Goal: Task Accomplishment & Management: Complete application form

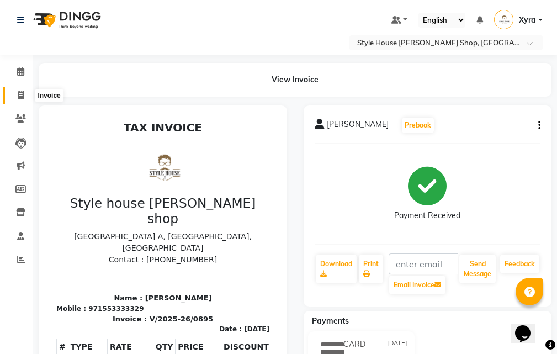
click at [26, 97] on span at bounding box center [20, 95] width 19 height 13
select select "service"
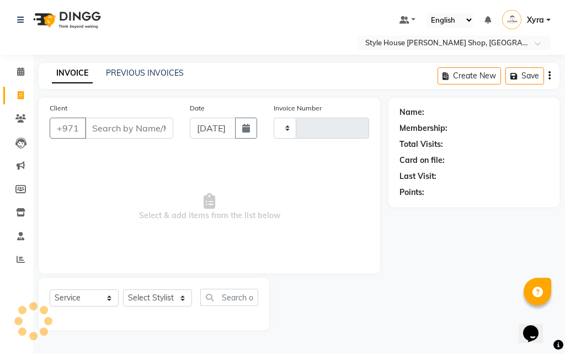
type input "0896"
select select "8421"
click at [134, 131] on input "Client" at bounding box center [129, 128] width 88 height 21
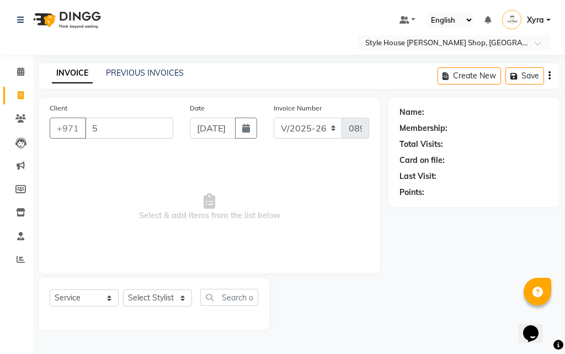
click at [134, 126] on input "5" at bounding box center [129, 128] width 88 height 21
type input "544449760"
click at [139, 126] on span "Add Client" at bounding box center [145, 128] width 44 height 11
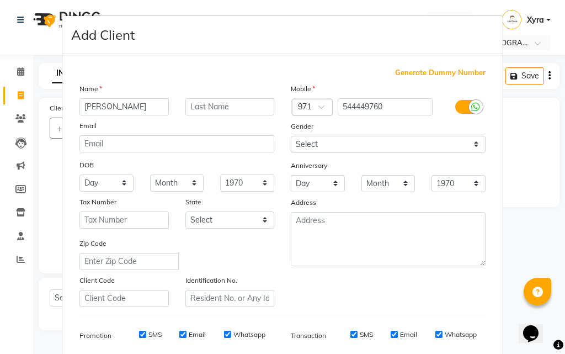
type input "[PERSON_NAME]"
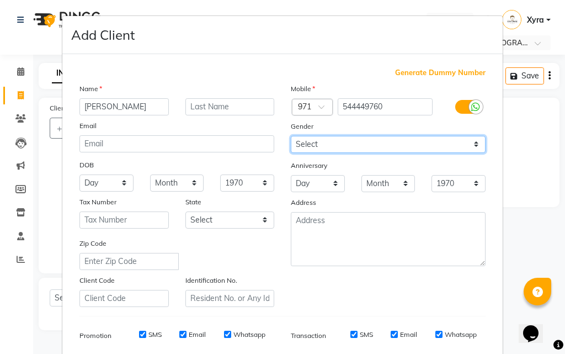
click at [325, 144] on select "Select [DEMOGRAPHIC_DATA] [DEMOGRAPHIC_DATA] Other Prefer Not To Say" at bounding box center [388, 144] width 195 height 17
select select "[DEMOGRAPHIC_DATA]"
click at [291, 136] on select "Select [DEMOGRAPHIC_DATA] [DEMOGRAPHIC_DATA] Other Prefer Not To Say" at bounding box center [388, 144] width 195 height 17
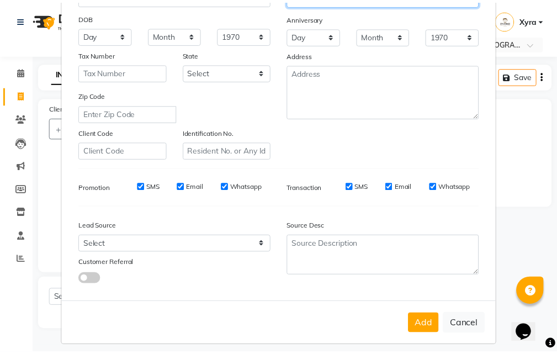
scroll to position [156, 0]
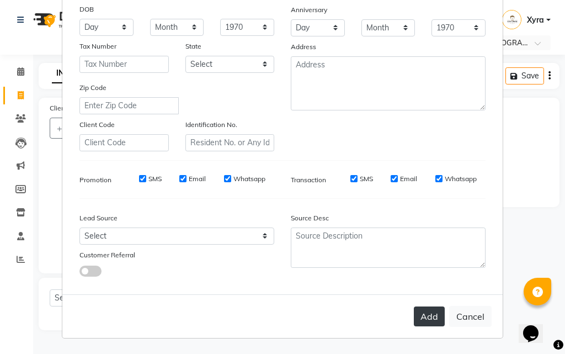
click at [418, 319] on button "Add" at bounding box center [429, 316] width 31 height 20
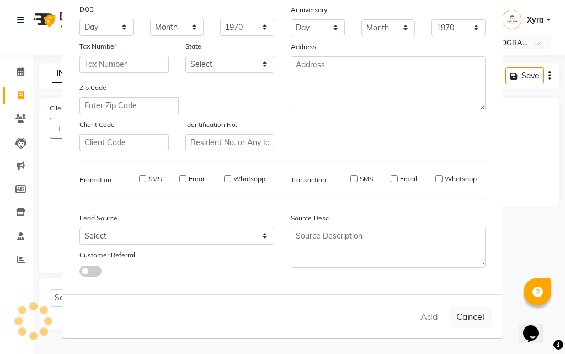
select select
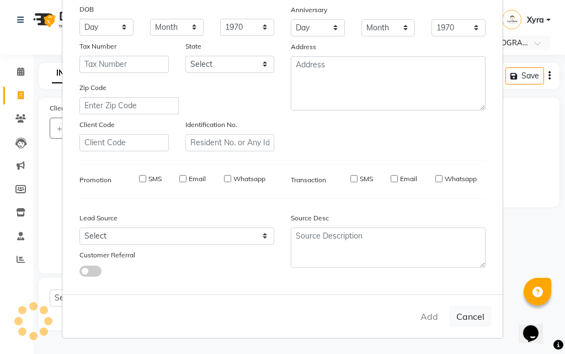
select select
checkbox input "false"
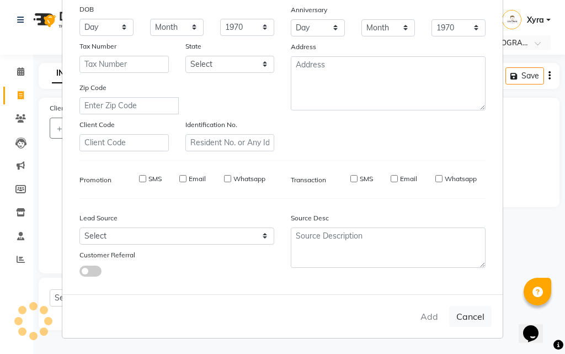
checkbox input "false"
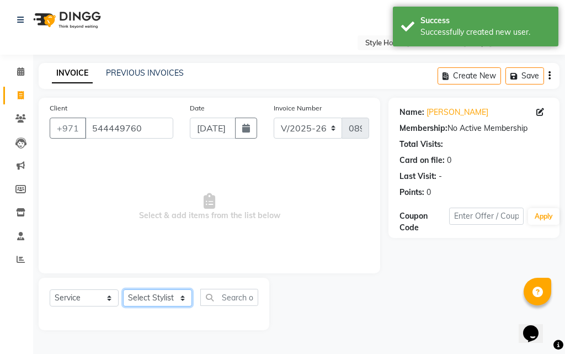
click at [176, 301] on select "Select Stylist [PERSON_NAME] ABDELHANIN [PERSON_NAME] [PERSON_NAME] [PERSON_NAM…" at bounding box center [157, 297] width 69 height 17
select select "83271"
click at [123, 289] on select "Select Stylist [PERSON_NAME] ABDELHANIN [PERSON_NAME] [PERSON_NAME] [PERSON_NAM…" at bounding box center [157, 297] width 69 height 17
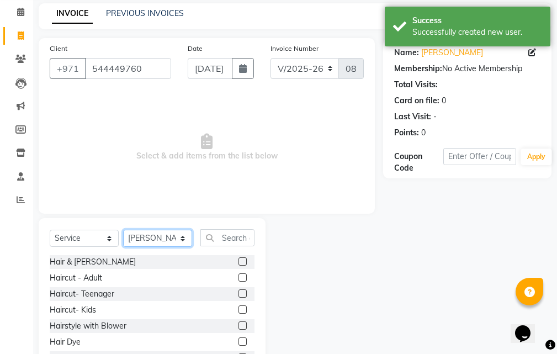
scroll to position [103, 0]
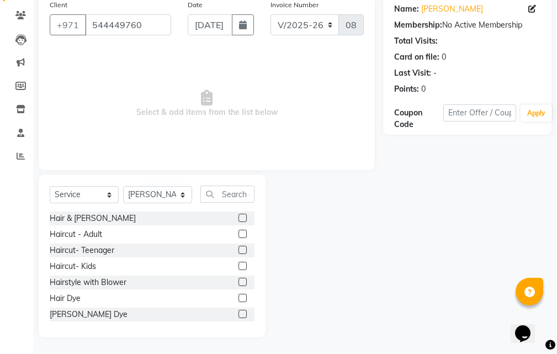
click at [239, 313] on label at bounding box center [243, 314] width 8 height 8
click at [239, 313] on input "checkbox" at bounding box center [242, 314] width 7 height 7
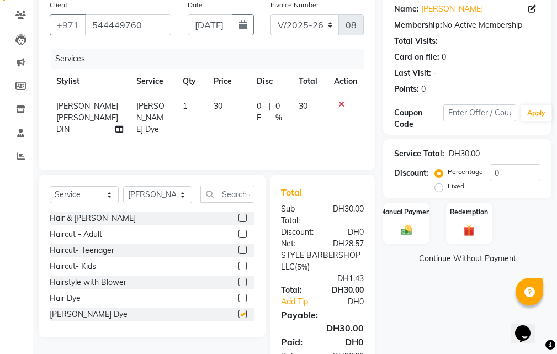
checkbox input "false"
click at [403, 236] on div "Manual Payment" at bounding box center [407, 223] width 48 height 43
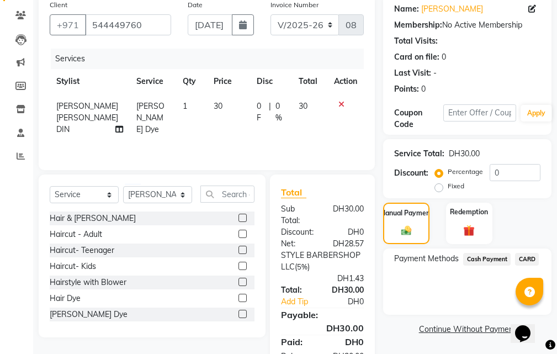
click at [528, 260] on span "CARD" at bounding box center [527, 259] width 24 height 13
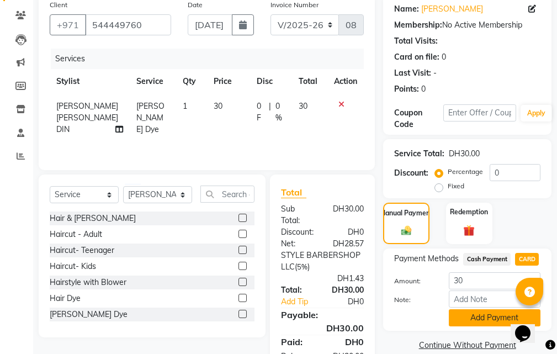
click at [495, 318] on button "Add Payment" at bounding box center [495, 317] width 92 height 17
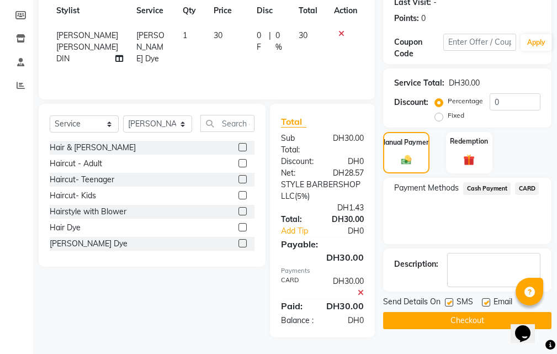
scroll to position [197, 0]
click at [493, 312] on button "Checkout" at bounding box center [467, 320] width 168 height 17
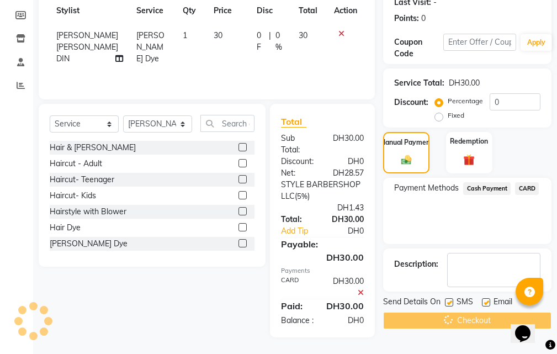
click at [493, 312] on div "Checkout" at bounding box center [467, 320] width 168 height 17
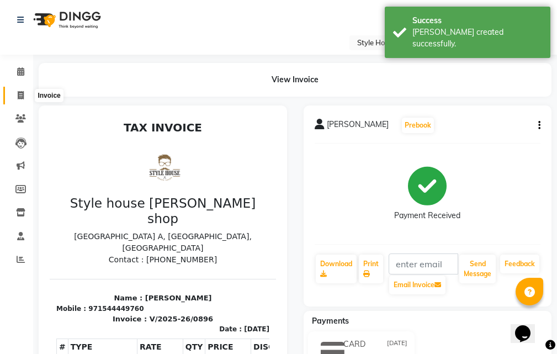
click at [28, 96] on span at bounding box center [20, 95] width 19 height 13
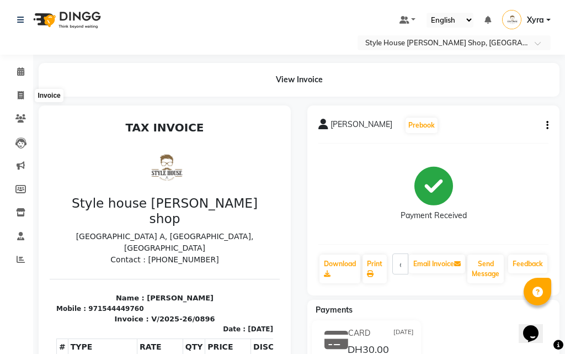
select select "service"
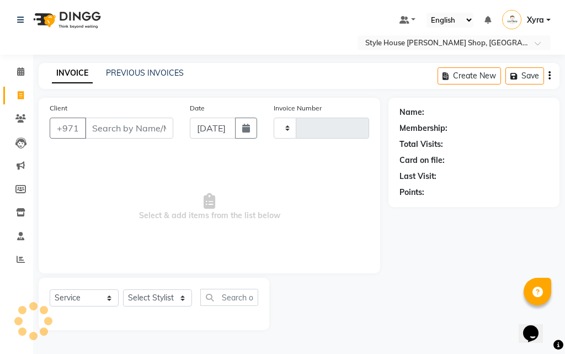
type input "0897"
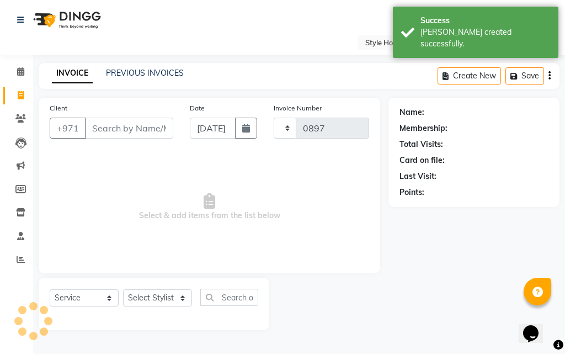
select select "8421"
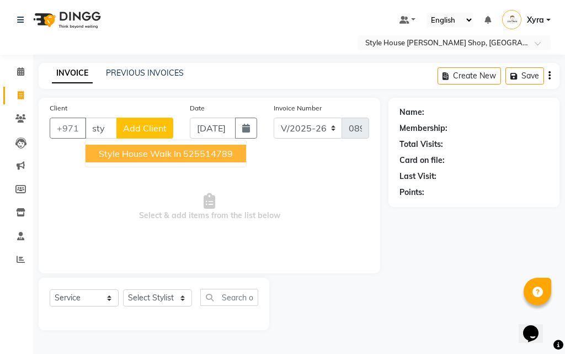
click at [145, 154] on span "Style House walk in" at bounding box center [140, 153] width 82 height 11
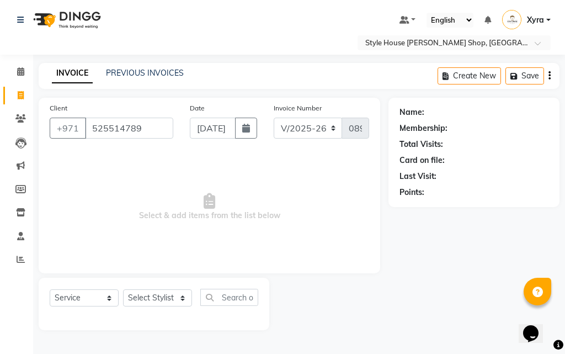
type input "525514789"
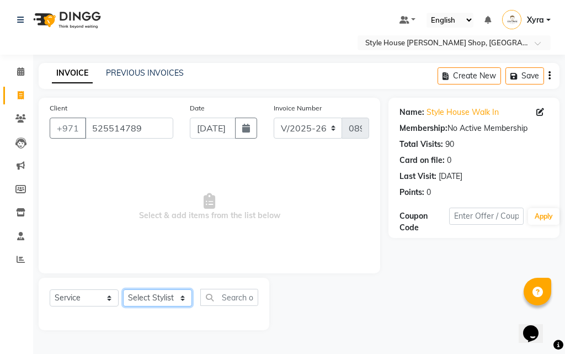
click at [177, 294] on select "Select Stylist [PERSON_NAME] ABDELHANIN [PERSON_NAME] [PERSON_NAME] [PERSON_NAM…" at bounding box center [157, 297] width 69 height 17
select select "86094"
click at [123, 289] on select "Select Stylist [PERSON_NAME] ABDELHANIN [PERSON_NAME] [PERSON_NAME] [PERSON_NAM…" at bounding box center [157, 297] width 69 height 17
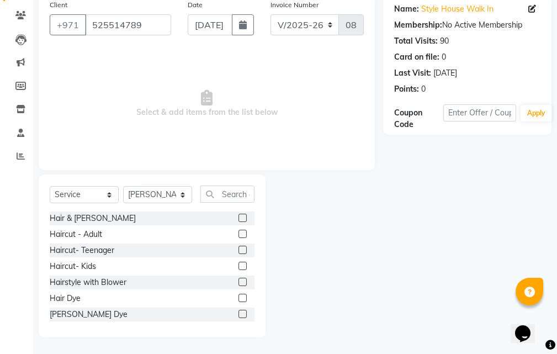
click at [239, 266] on label at bounding box center [243, 266] width 8 height 8
click at [239, 266] on input "checkbox" at bounding box center [242, 266] width 7 height 7
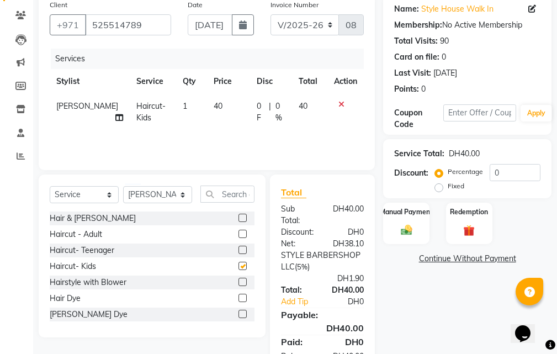
checkbox input "false"
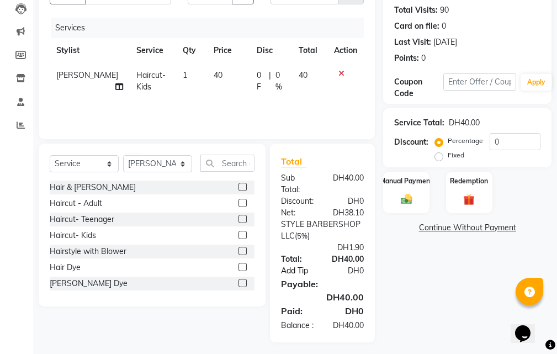
scroll to position [151, 0]
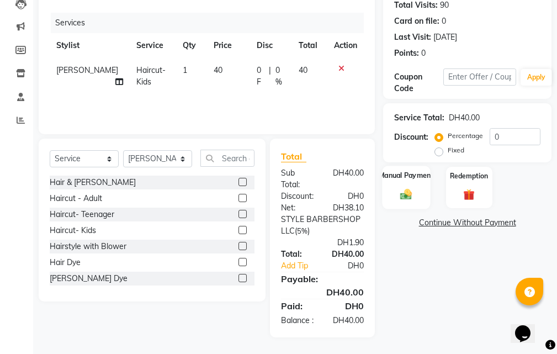
click at [408, 188] on img at bounding box center [406, 194] width 19 height 13
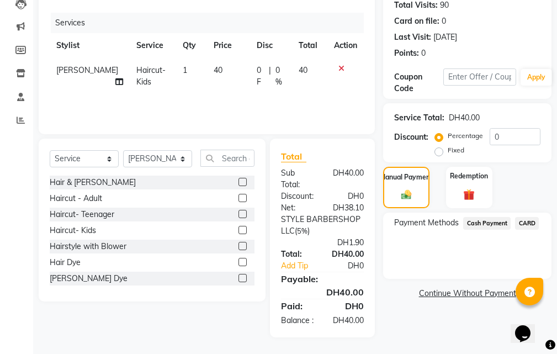
click at [520, 217] on span "CARD" at bounding box center [527, 223] width 24 height 13
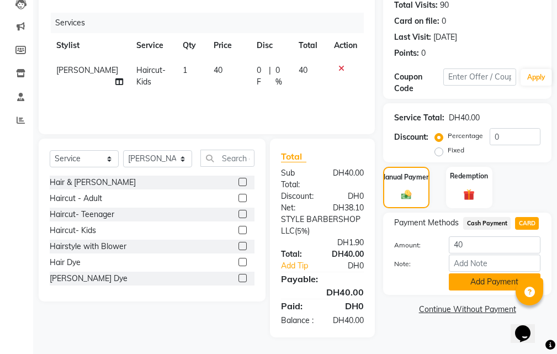
click at [469, 273] on button "Add Payment" at bounding box center [495, 281] width 92 height 17
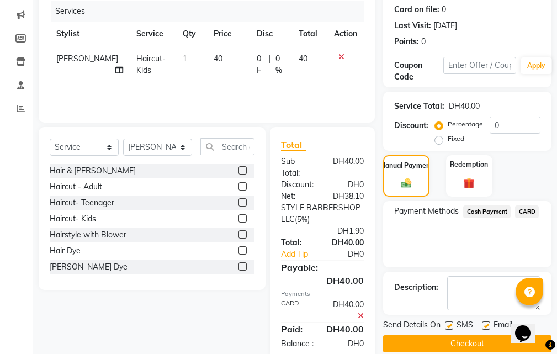
click at [432, 345] on button "Checkout" at bounding box center [467, 343] width 168 height 17
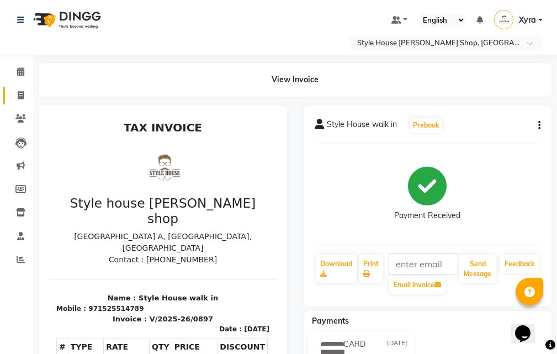
click at [16, 92] on span at bounding box center [20, 95] width 19 height 13
select select "service"
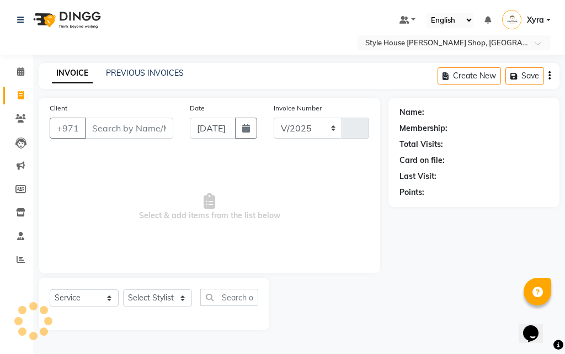
select select "8421"
type input "0898"
click at [126, 117] on div "Client +971" at bounding box center [111, 124] width 140 height 45
click at [115, 123] on input "Client" at bounding box center [129, 128] width 88 height 21
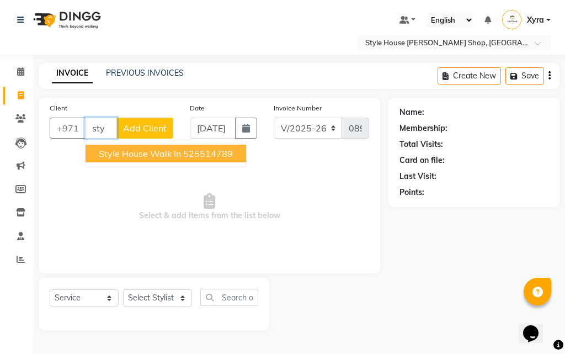
click at [146, 151] on span "Style House walk in" at bounding box center [140, 153] width 82 height 11
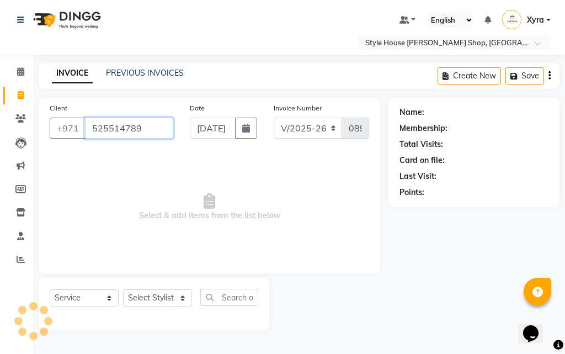
type input "525514789"
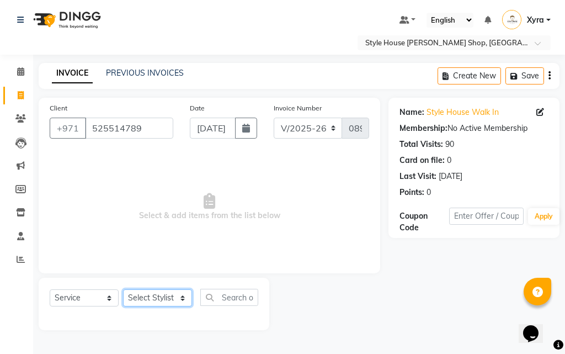
click at [182, 293] on select "Select Stylist [PERSON_NAME] ABDELHANIN [PERSON_NAME] [PERSON_NAME] [PERSON_NAM…" at bounding box center [157, 297] width 69 height 17
select select "83268"
click at [123, 289] on select "Select Stylist [PERSON_NAME] ABDELHANIN [PERSON_NAME] [PERSON_NAME] [PERSON_NAM…" at bounding box center [157, 297] width 69 height 17
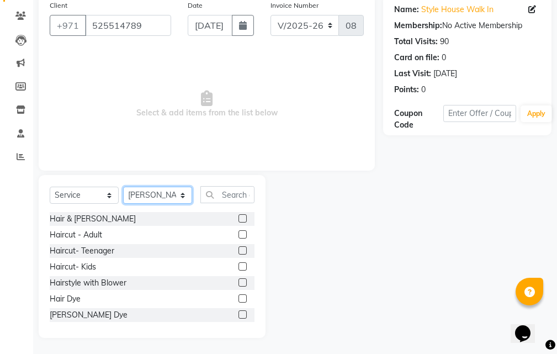
scroll to position [103, 0]
click at [226, 232] on div "Haircut - Adult" at bounding box center [152, 235] width 205 height 14
click at [239, 233] on label at bounding box center [243, 234] width 8 height 8
click at [239, 233] on input "checkbox" at bounding box center [242, 234] width 7 height 7
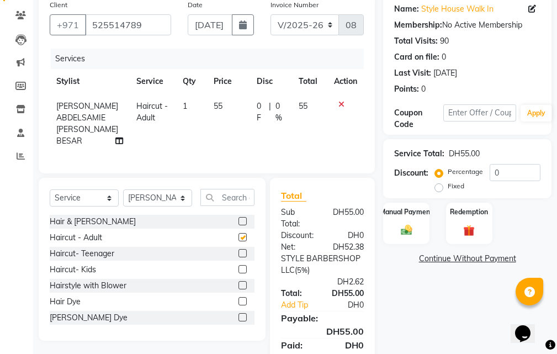
checkbox input "false"
click at [419, 238] on div "Manual Payment" at bounding box center [407, 223] width 48 height 43
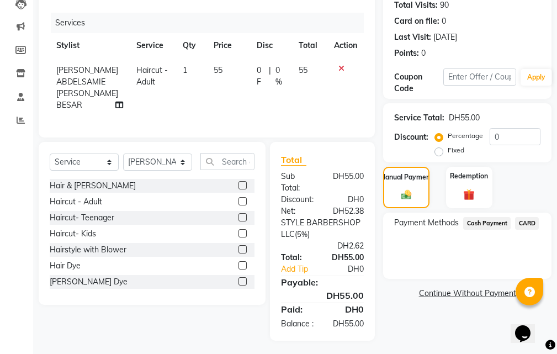
scroll to position [158, 0]
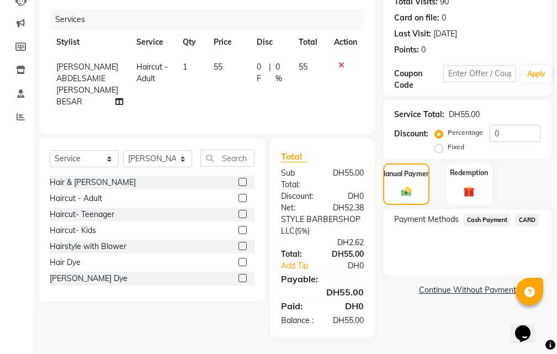
click at [533, 214] on span "CARD" at bounding box center [527, 220] width 24 height 13
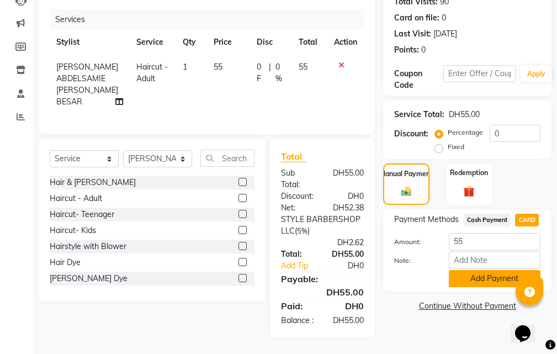
click at [515, 270] on button "Add Payment" at bounding box center [495, 278] width 92 height 17
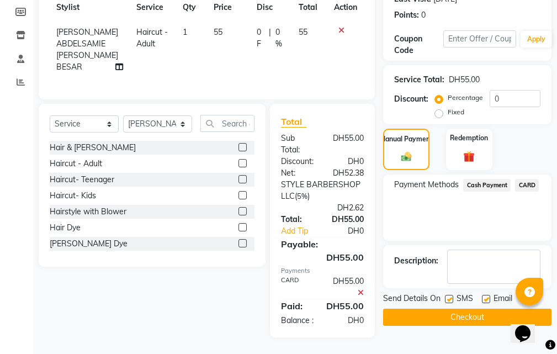
scroll to position [197, 0]
click at [486, 309] on button "Checkout" at bounding box center [467, 317] width 168 height 17
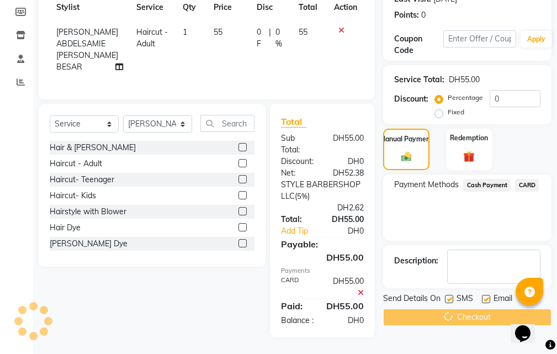
click at [485, 309] on div "Checkout" at bounding box center [467, 317] width 168 height 17
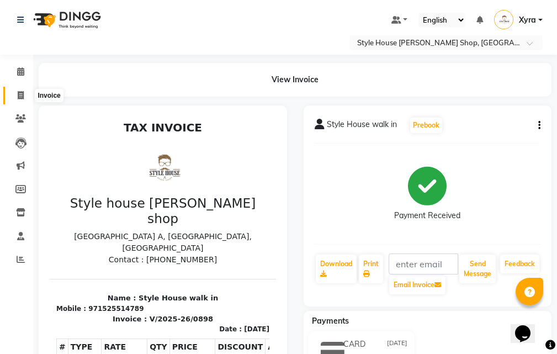
click at [24, 90] on span at bounding box center [20, 95] width 19 height 13
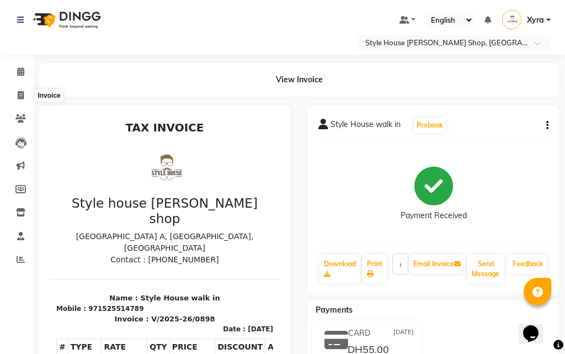
select select "8421"
select select "service"
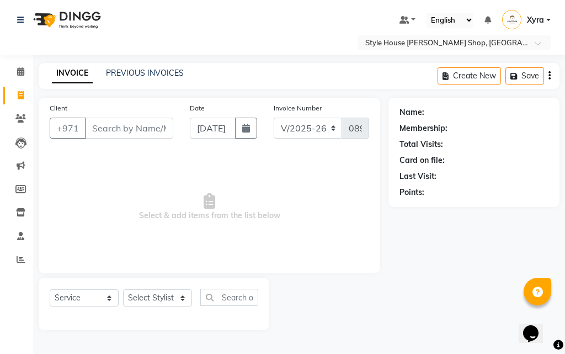
click at [146, 123] on input "Client" at bounding box center [129, 128] width 88 height 21
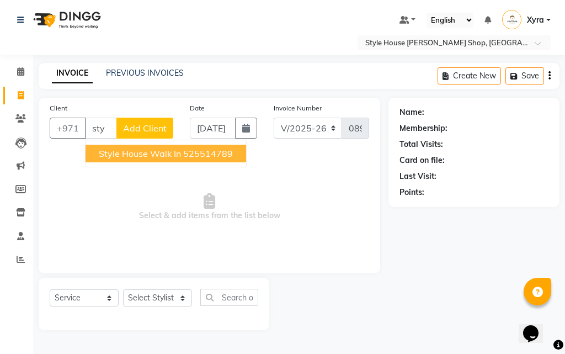
click at [159, 157] on span "Style House walk in" at bounding box center [140, 153] width 82 height 11
type input "525514789"
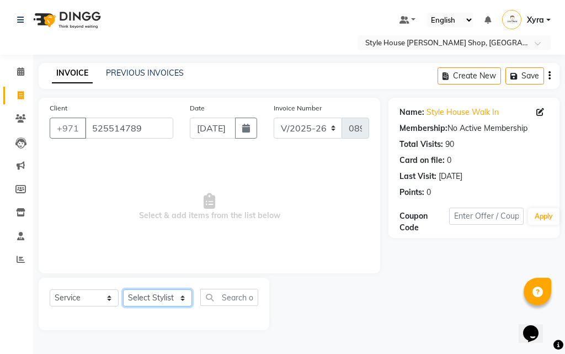
click at [178, 299] on select "Select Stylist [PERSON_NAME] ABDELHANIN [PERSON_NAME] [PERSON_NAME] [PERSON_NAM…" at bounding box center [157, 297] width 69 height 17
select select "83269"
click at [123, 289] on select "Select Stylist [PERSON_NAME] ABDELHANIN [PERSON_NAME] [PERSON_NAME] [PERSON_NAM…" at bounding box center [157, 297] width 69 height 17
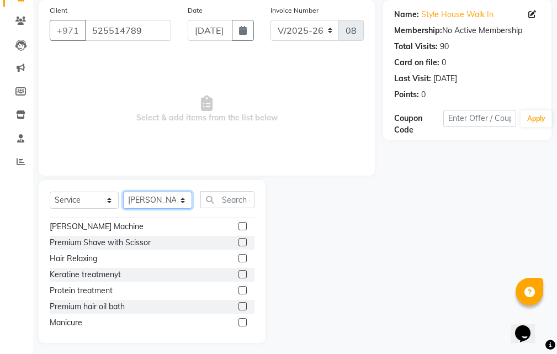
scroll to position [103, 0]
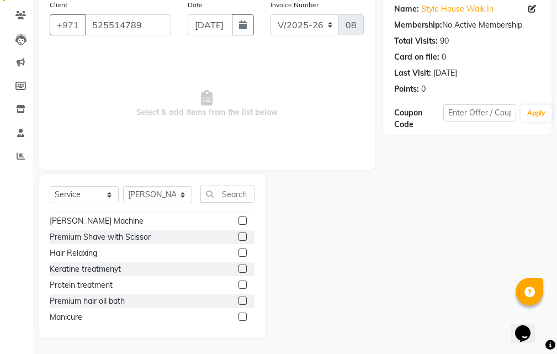
click at [239, 239] on label at bounding box center [243, 236] width 8 height 8
click at [239, 239] on input "checkbox" at bounding box center [242, 237] width 7 height 7
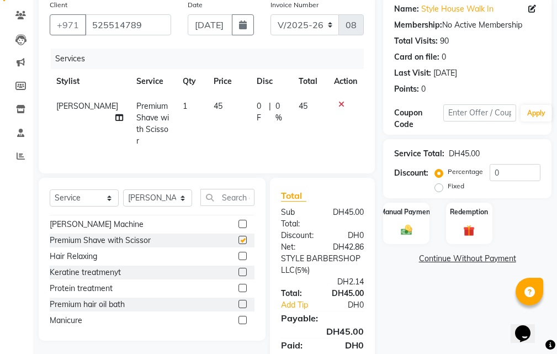
checkbox input "false"
click at [419, 236] on div "Manual Payment" at bounding box center [407, 223] width 48 height 43
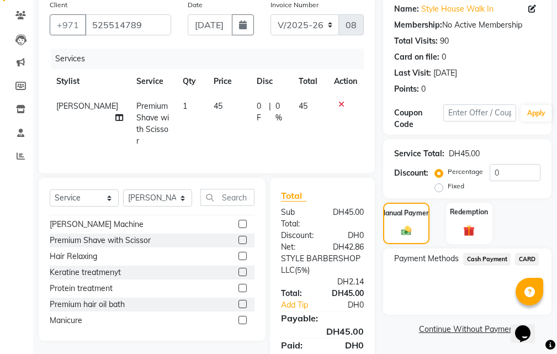
click at [529, 260] on span "CARD" at bounding box center [527, 259] width 24 height 13
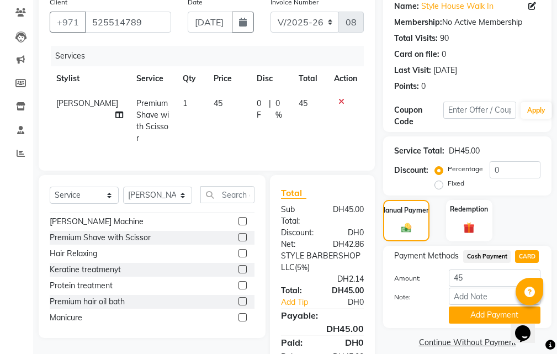
scroll to position [151, 0]
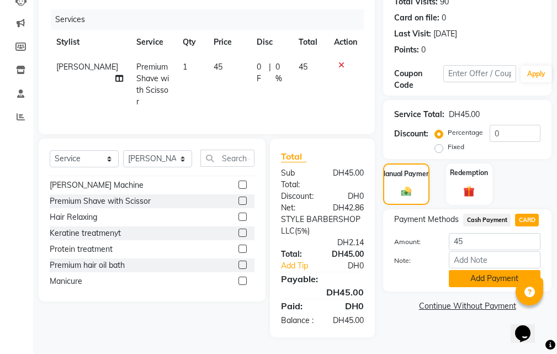
click at [494, 270] on button "Add Payment" at bounding box center [495, 278] width 92 height 17
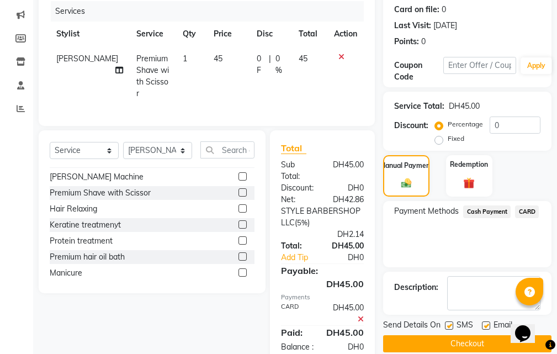
click at [488, 343] on button "Checkout" at bounding box center [467, 343] width 168 height 17
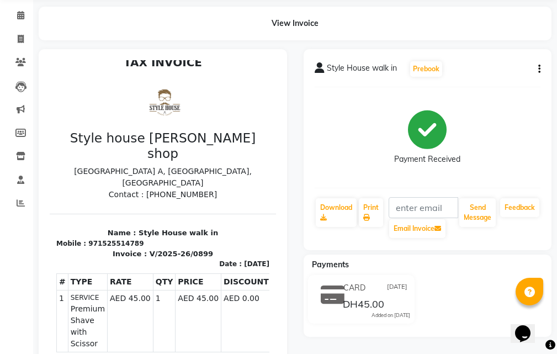
scroll to position [110, 0]
